Goal: Entertainment & Leisure: Consume media (video, audio)

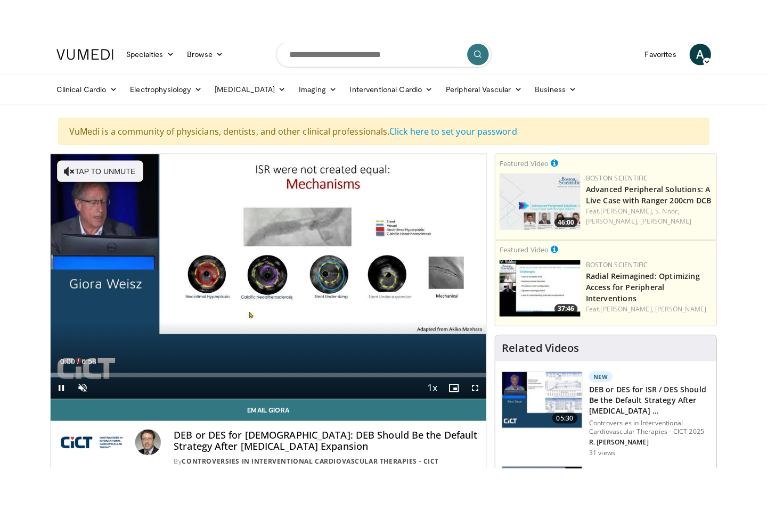
scroll to position [8, 0]
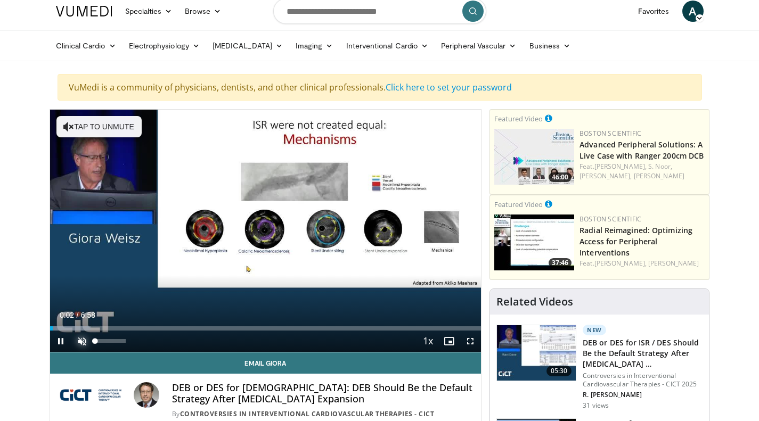
click at [79, 341] on span "Video Player" at bounding box center [81, 341] width 21 height 21
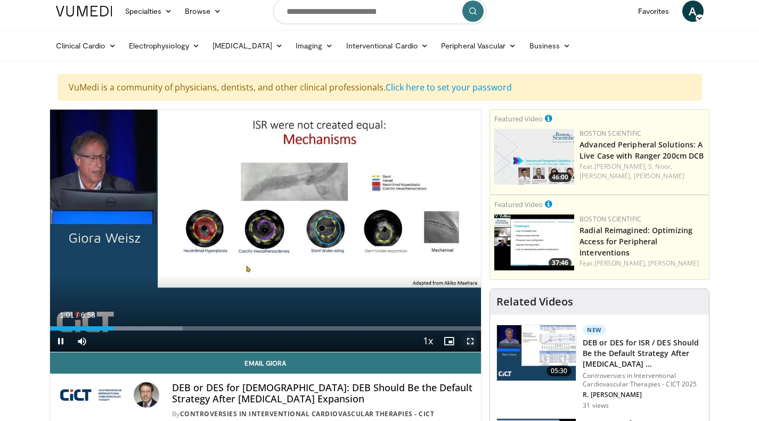
click at [468, 339] on span "Video Player" at bounding box center [470, 341] width 21 height 21
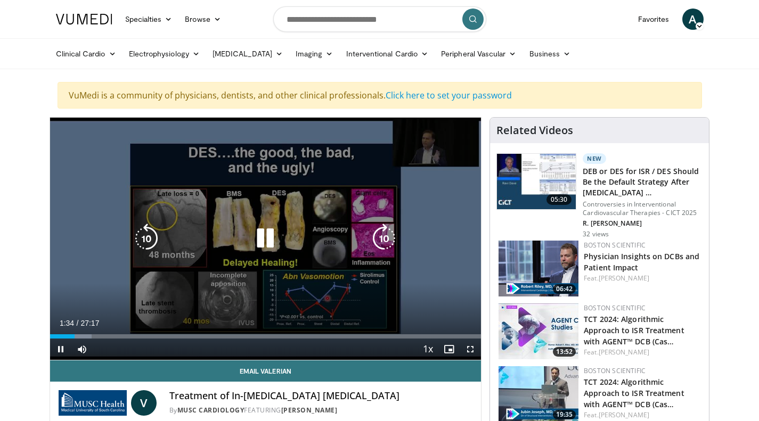
click at [286, 306] on div "10 seconds Tap to unmute" at bounding box center [265, 239] width 431 height 242
click at [235, 272] on div "10 seconds Tap to unmute" at bounding box center [265, 239] width 431 height 242
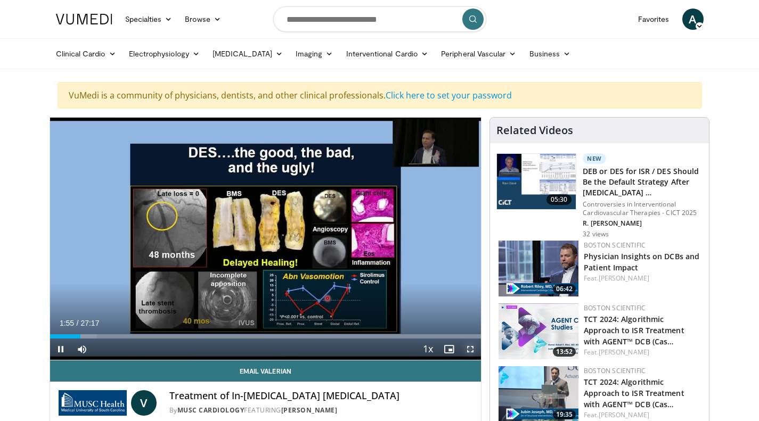
click at [474, 349] on span "Video Player" at bounding box center [470, 349] width 21 height 21
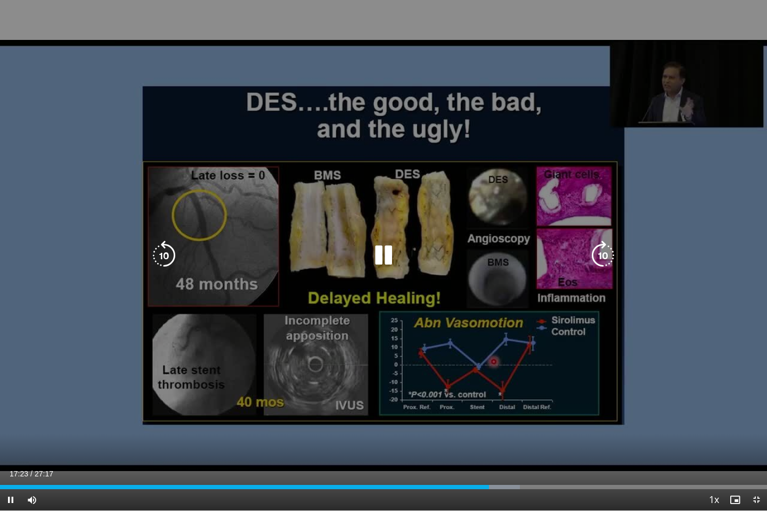
click at [376, 248] on icon "Video Player" at bounding box center [384, 256] width 30 height 30
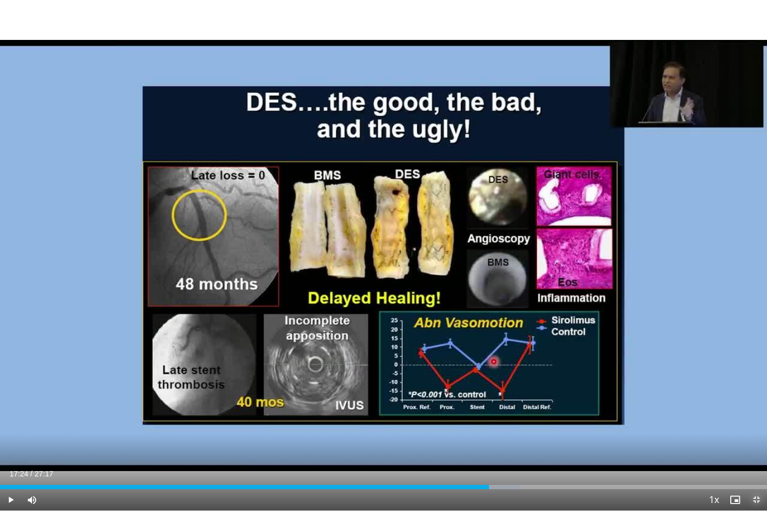
click at [755, 421] on span "Video Player" at bounding box center [756, 500] width 21 height 21
